Goal: Task Accomplishment & Management: Use online tool/utility

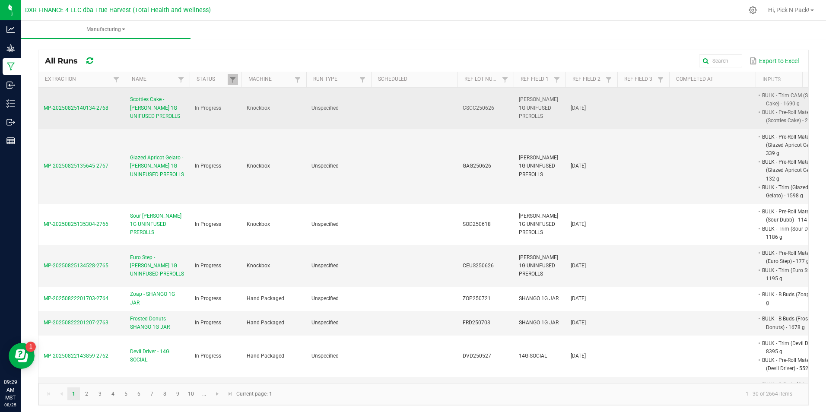
click at [145, 106] on span "Scotties Cake - [PERSON_NAME] 1G UNIFUSED PREROLLS" at bounding box center [157, 107] width 54 height 25
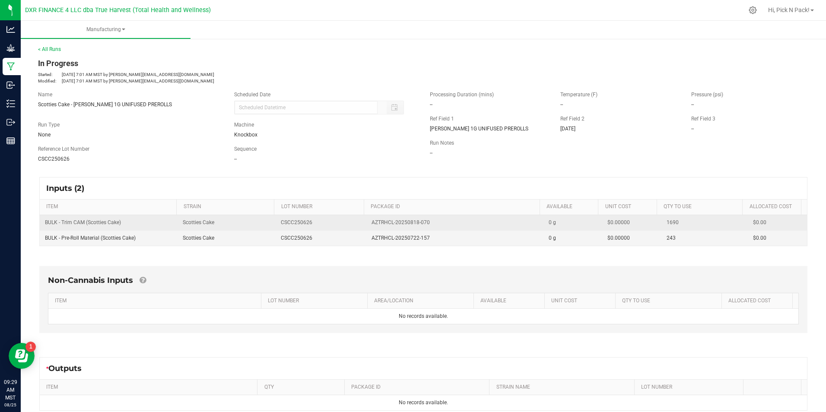
drag, startPoint x: 426, startPoint y: 221, endPoint x: 364, endPoint y: 229, distance: 62.2
click at [366, 229] on td "AZTRHCL-20250818-070" at bounding box center [454, 223] width 177 height 16
copy span "AZTRHCL-20250818-070"
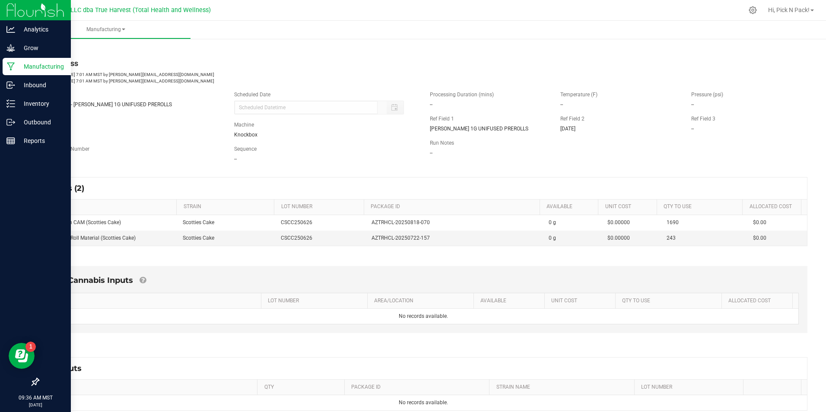
click at [29, 65] on p "Manufacturing" at bounding box center [41, 66] width 52 height 10
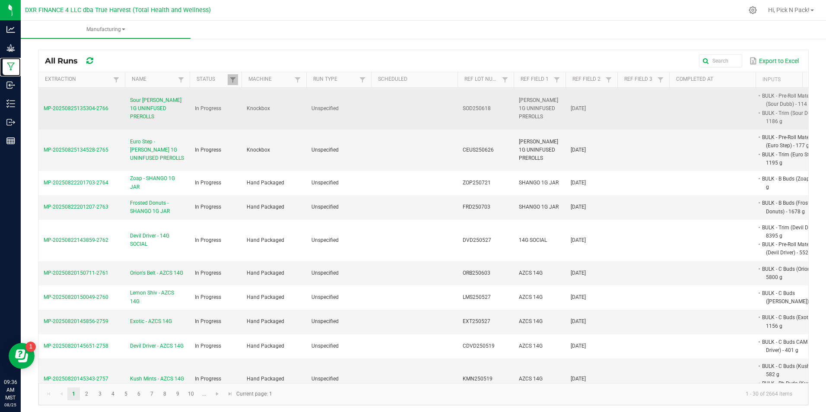
scroll to position [130, 0]
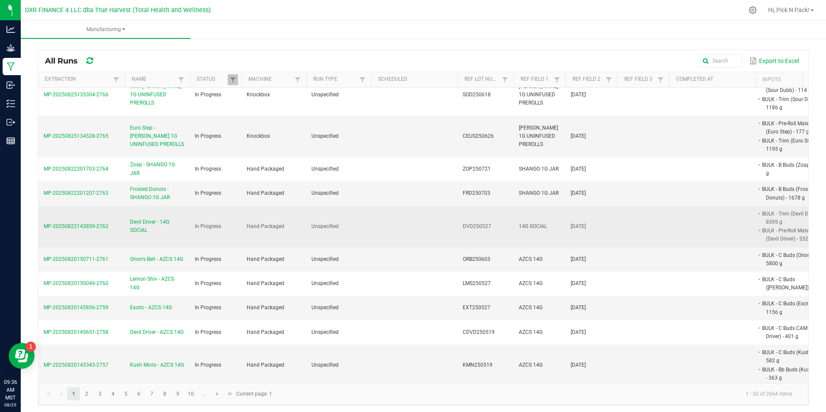
click at [139, 226] on span "Devil Driver - 14G SOCIAL" at bounding box center [157, 226] width 54 height 16
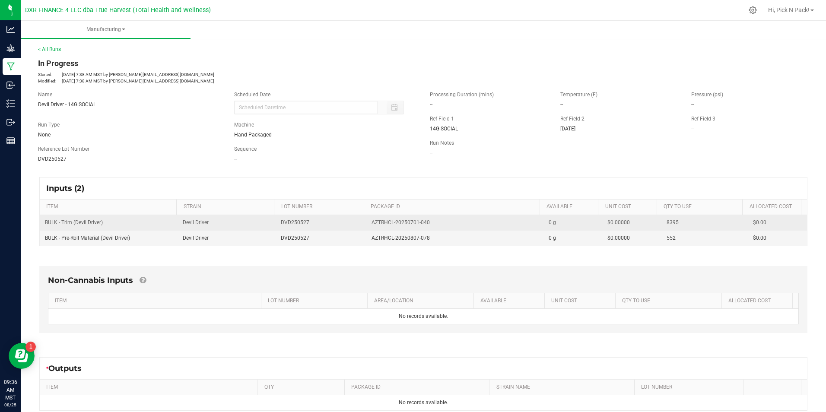
drag, startPoint x: 428, startPoint y: 224, endPoint x: 363, endPoint y: 227, distance: 64.4
click at [366, 227] on td "AZTRHCL-20250701-040" at bounding box center [454, 223] width 177 height 16
copy span "AZTRHCL-20250701-040"
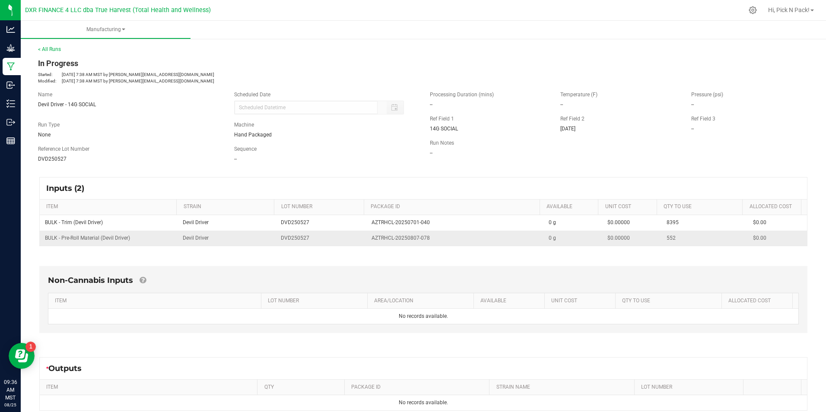
drag, startPoint x: 308, startPoint y: 234, endPoint x: 366, endPoint y: 242, distance: 58.1
click at [308, 234] on td "DVD250527" at bounding box center [321, 238] width 90 height 15
drag, startPoint x: 365, startPoint y: 240, endPoint x: 434, endPoint y: 241, distance: 69.6
click at [434, 241] on td "AZTRHCL-20250807-078" at bounding box center [454, 238] width 177 height 15
copy span "AZTRHCL-20250807-078"
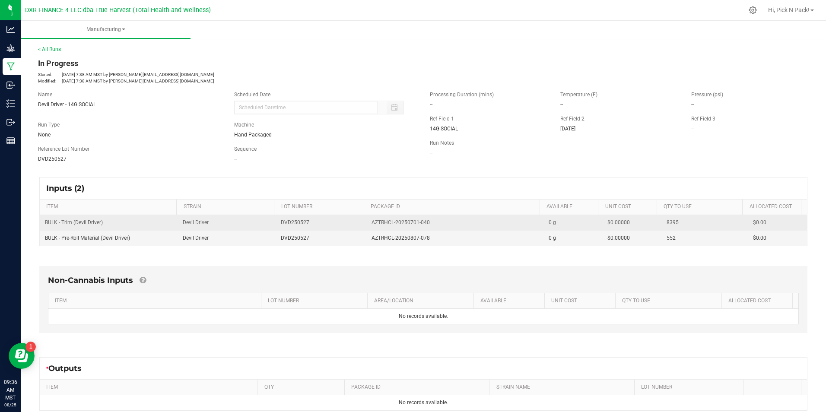
drag, startPoint x: 89, startPoint y: 233, endPoint x: 95, endPoint y: 228, distance: 7.6
click at [89, 233] on td "BULK - Pre-Roll Material (Devil Driver)" at bounding box center [109, 238] width 138 height 15
drag, startPoint x: 105, startPoint y: 224, endPoint x: 43, endPoint y: 225, distance: 62.6
click at [43, 225] on td "BULK - Trim (Devil Driver)" at bounding box center [109, 223] width 138 height 16
copy span "BULK - Trim (Devil Driver)"
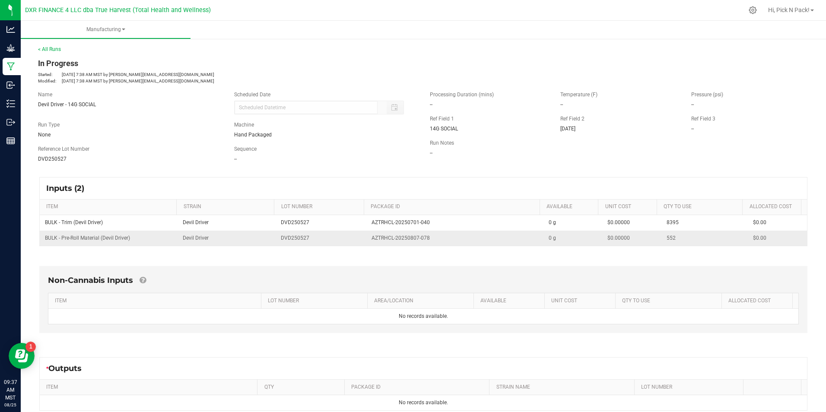
click at [76, 243] on td "BULK - Pre-Roll Material (Devil Driver)" at bounding box center [109, 238] width 138 height 15
drag, startPoint x: 78, startPoint y: 243, endPoint x: 43, endPoint y: 237, distance: 35.5
click at [43, 237] on td "BULK - Pre-Roll Material (Devil Driver)" at bounding box center [109, 238] width 138 height 15
copy span "BULK - Pre-Roll Material (Devil Driver)"
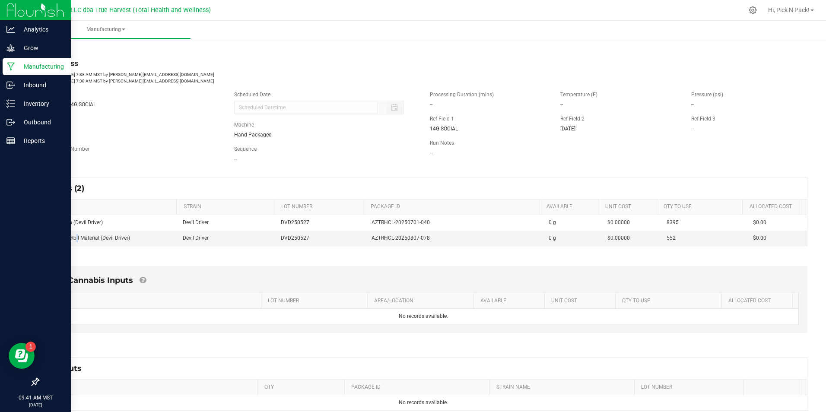
click at [32, 65] on p "Manufacturing" at bounding box center [41, 66] width 52 height 10
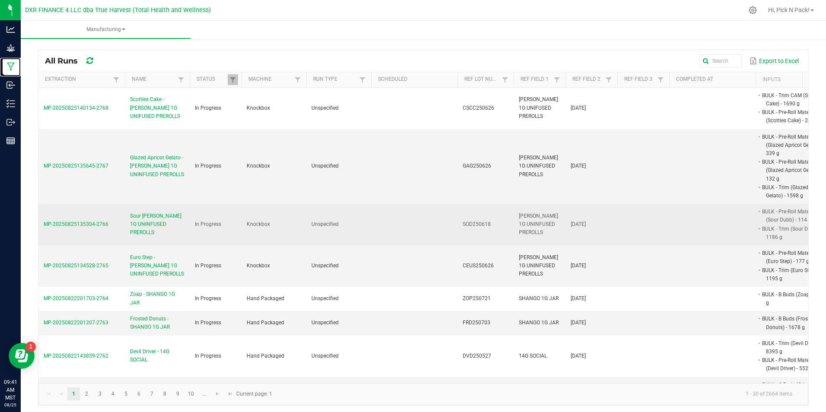
scroll to position [43, 0]
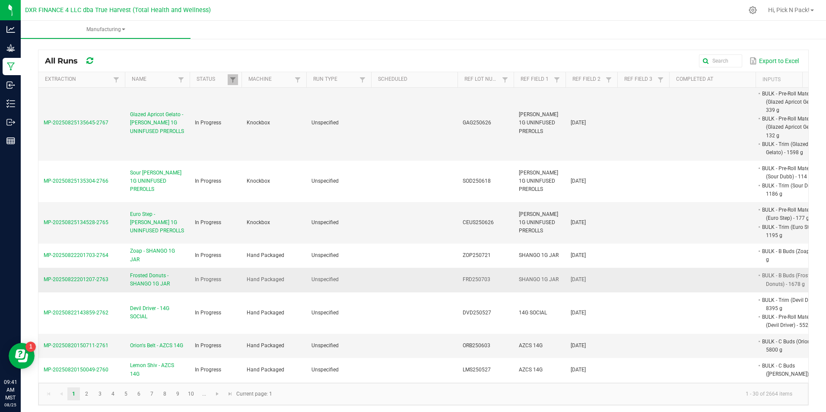
click at [142, 276] on span "Frosted Donuts - SHANGO 1G JAR" at bounding box center [157, 280] width 54 height 16
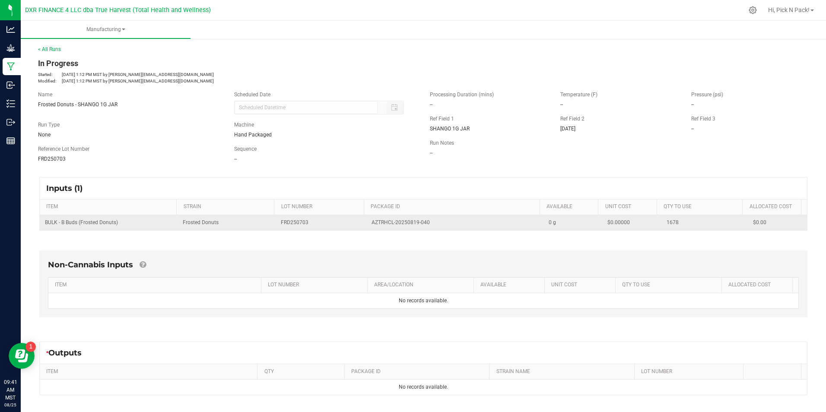
drag, startPoint x: 427, startPoint y: 222, endPoint x: 360, endPoint y: 224, distance: 66.6
click at [360, 224] on tr "BULK - B Buds (Frosted Donuts) Frosted Donuts FRD250703 AZTRHCL-20250819-040 0 …" at bounding box center [423, 222] width 767 height 15
copy tr "AZTRHCL-20250819-040"
drag, startPoint x: 122, startPoint y: 222, endPoint x: 42, endPoint y: 226, distance: 80.5
click at [42, 226] on td "BULK - B Buds (Frosted Donuts)" at bounding box center [109, 222] width 138 height 15
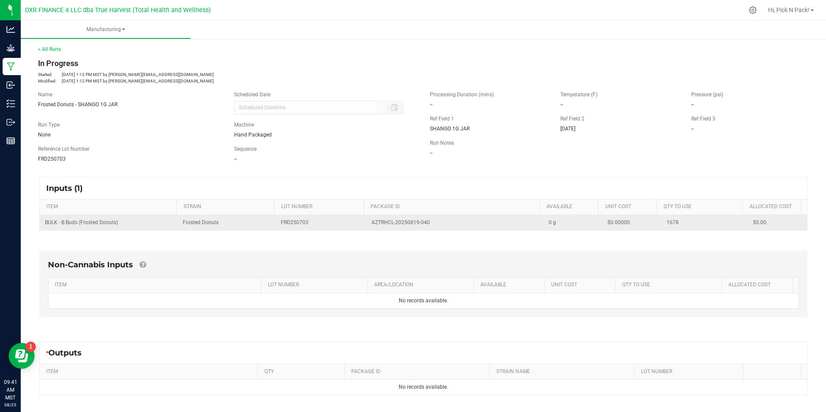
copy span "BULK - B Buds (Frosted Donuts)"
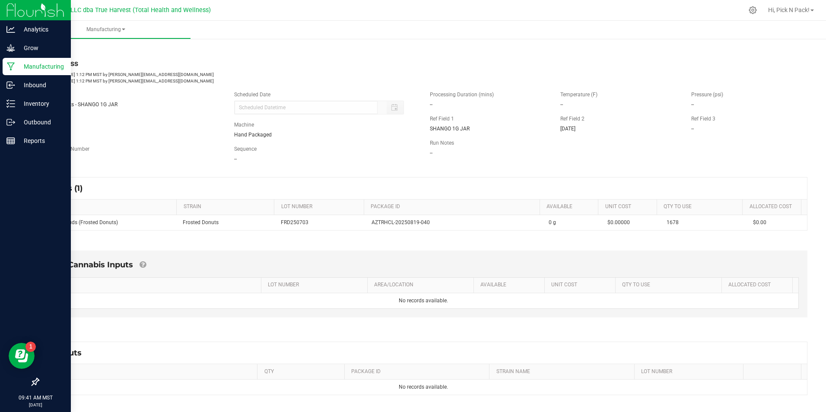
click at [22, 64] on p "Manufacturing" at bounding box center [41, 66] width 52 height 10
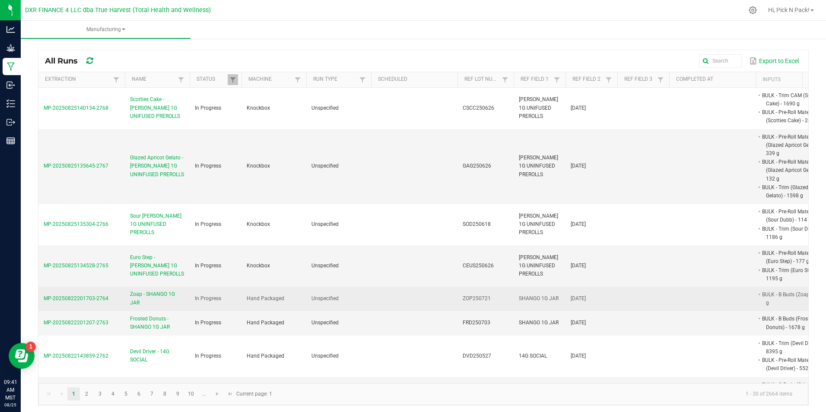
click at [131, 299] on span "Zoap - SHANGO 1G JAR" at bounding box center [157, 298] width 54 height 16
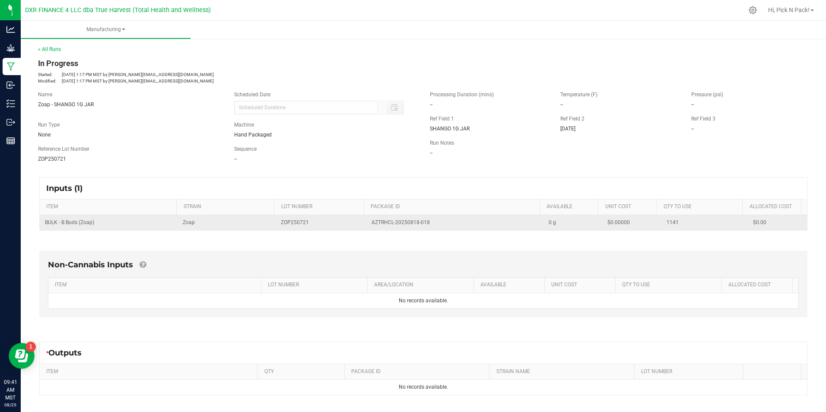
drag, startPoint x: 434, startPoint y: 222, endPoint x: 362, endPoint y: 225, distance: 71.8
click at [366, 225] on td "AZTRHCL-20250818-018" at bounding box center [454, 222] width 177 height 15
copy span "AZTRHCL-20250818-018"
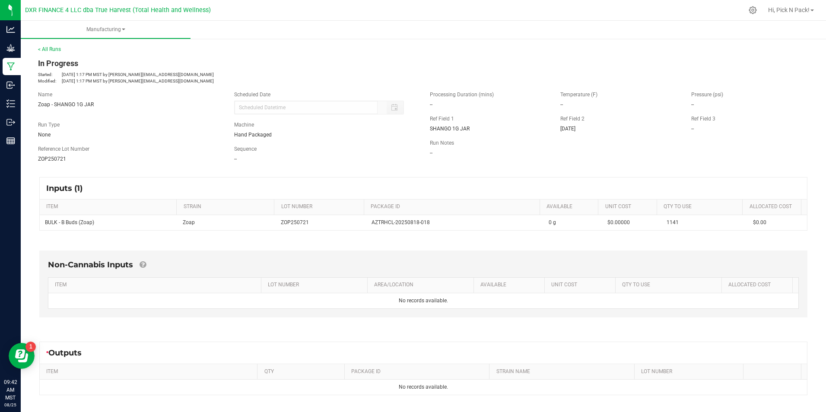
drag, startPoint x: 321, startPoint y: 248, endPoint x: 359, endPoint y: 232, distance: 42.0
click at [321, 248] on div "Non-Cannabis Inputs ITEM LOT NUMBER AREA/LOCATION AVAILABLE Unit Cost QTY TO US…" at bounding box center [424, 285] width 784 height 95
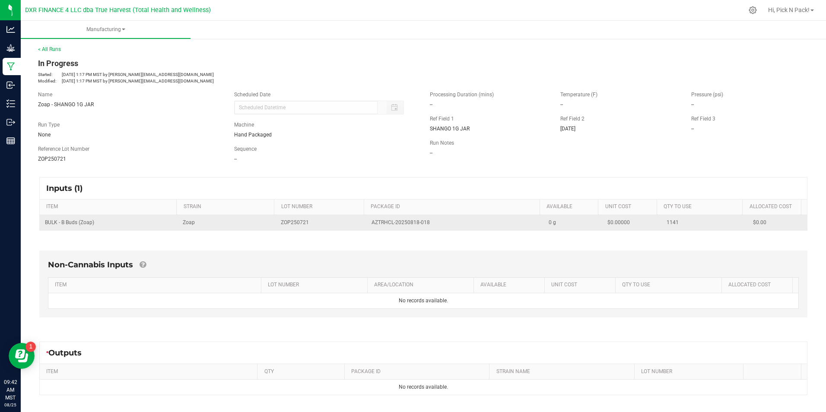
drag, startPoint x: 424, startPoint y: 221, endPoint x: 364, endPoint y: 222, distance: 60.1
click at [366, 222] on td "AZTRHCL-20250818-018" at bounding box center [454, 222] width 177 height 15
copy span "AZTRHCL-20250818-018"
drag, startPoint x: 100, startPoint y: 224, endPoint x: 44, endPoint y: 226, distance: 55.3
click at [44, 226] on td "BULK - B Buds (Zoap)" at bounding box center [109, 222] width 138 height 15
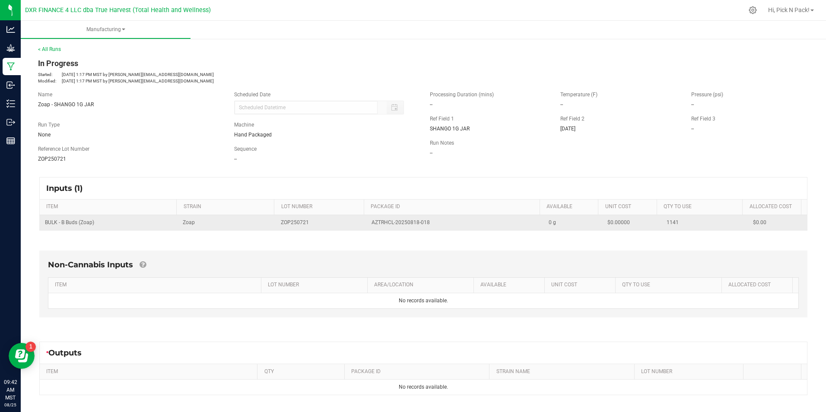
copy span "BULK - B Buds (Zoap)"
